Goal: Information Seeking & Learning: Learn about a topic

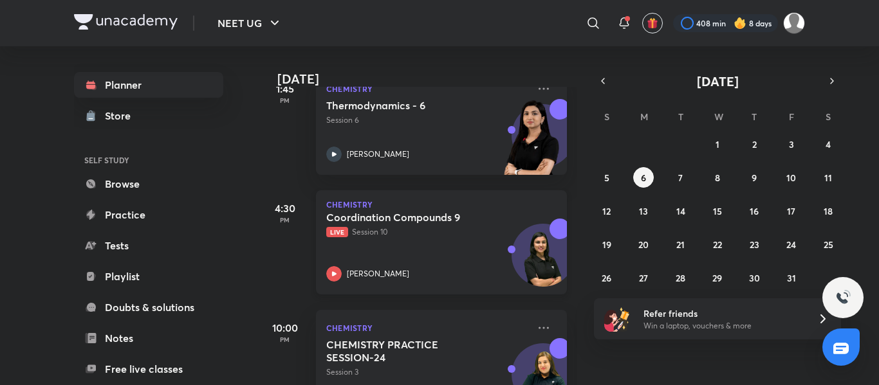
click at [450, 265] on div "Coordination Compounds 9 Live Session 10 Anushka Choudhary" at bounding box center [427, 246] width 202 height 71
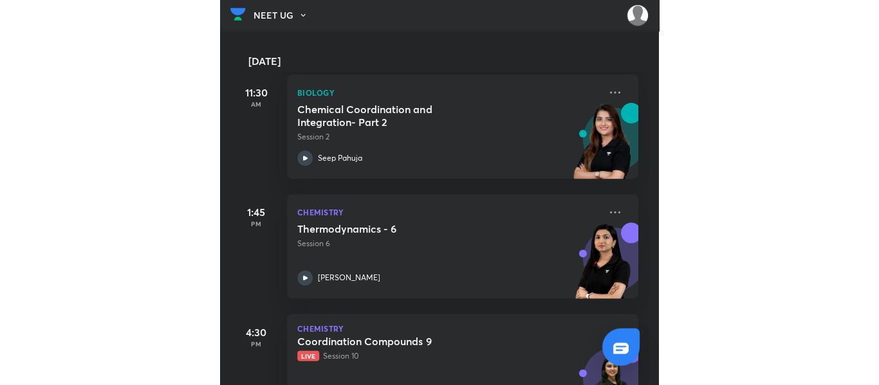
scroll to position [320, 0]
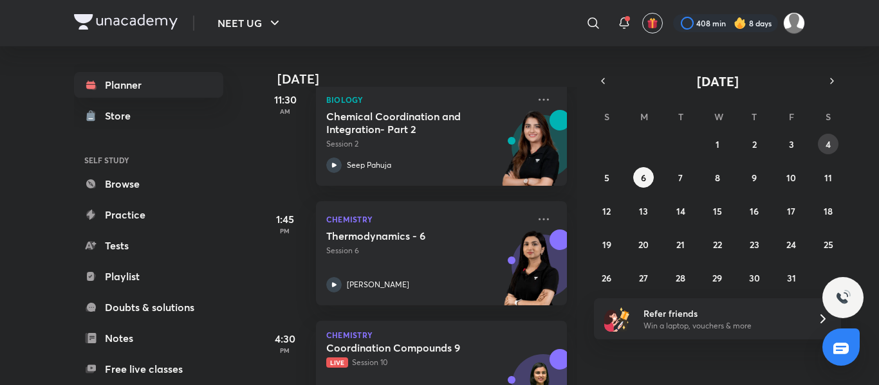
click at [437, 141] on button "4" at bounding box center [828, 144] width 21 height 21
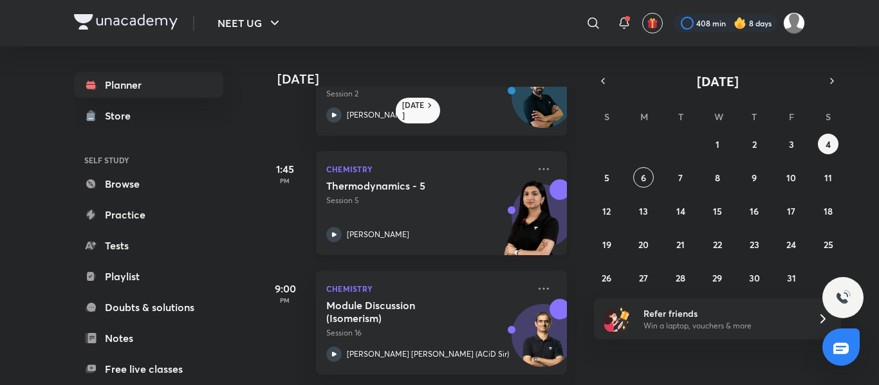
scroll to position [0, 0]
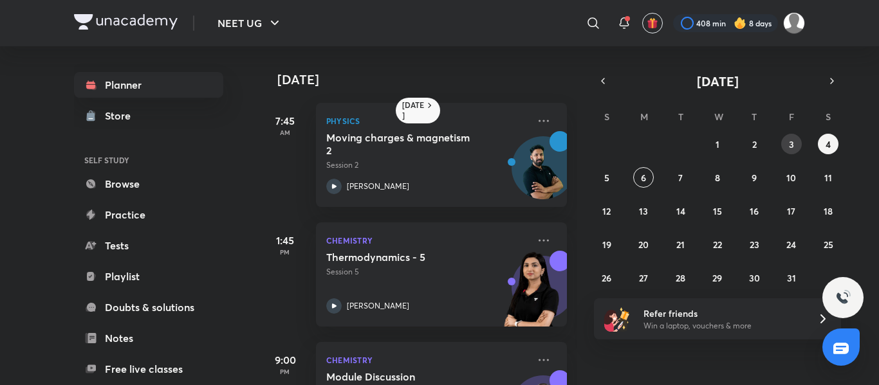
click at [437, 144] on abbr "3" at bounding box center [791, 144] width 5 height 12
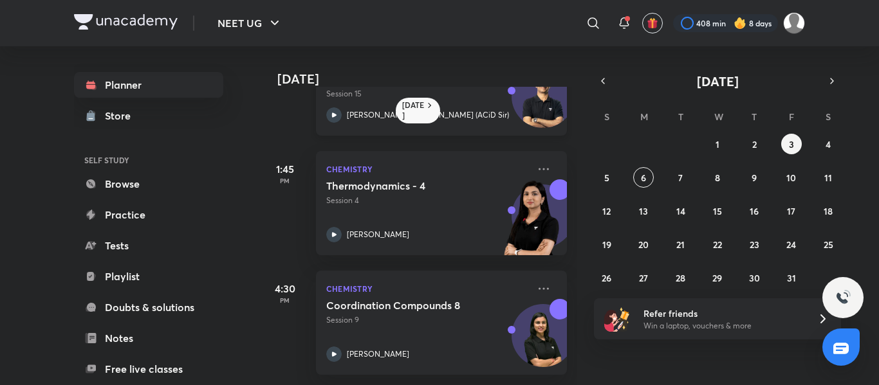
scroll to position [201, 0]
click at [437, 281] on icon at bounding box center [543, 288] width 15 height 15
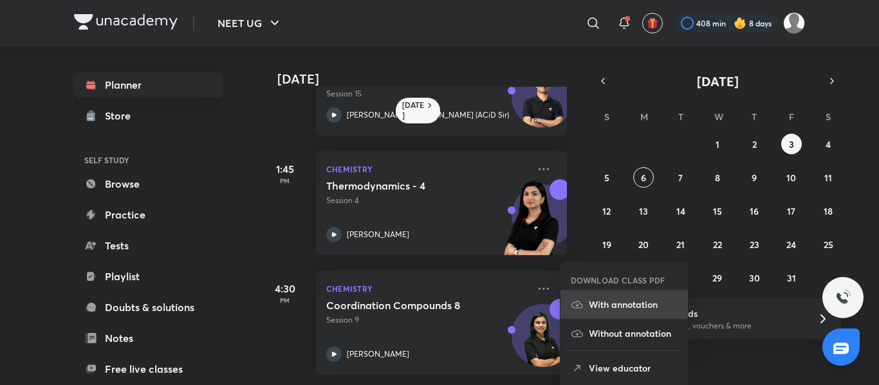
click at [437, 302] on p "With annotation" at bounding box center [633, 305] width 89 height 14
